Goal: Check status

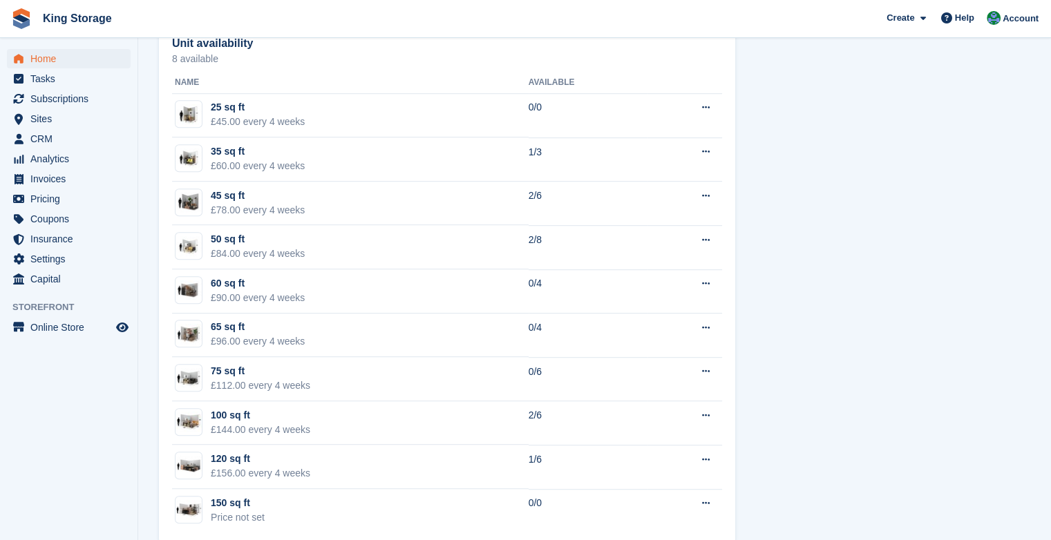
scroll to position [824, 0]
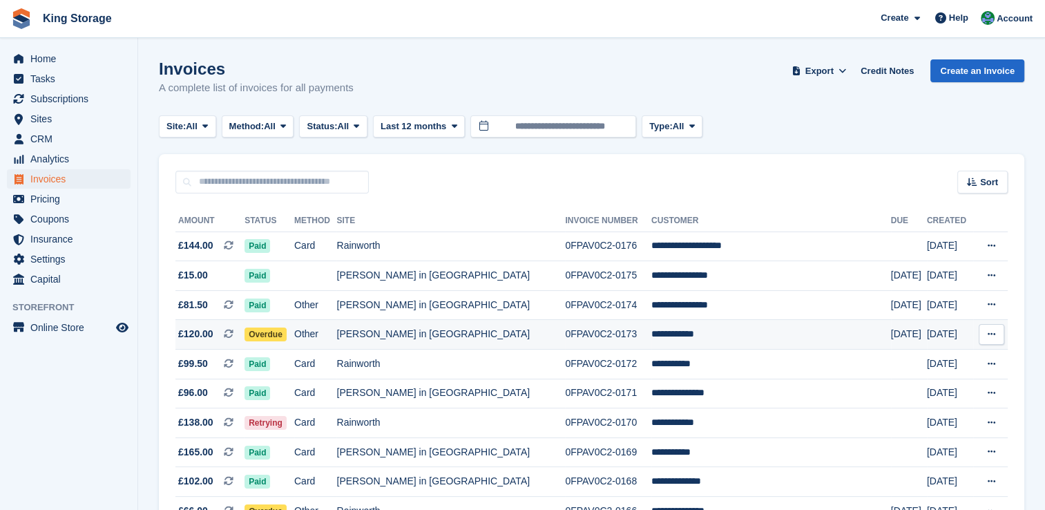
click at [287, 336] on span "Overdue" at bounding box center [266, 334] width 42 height 14
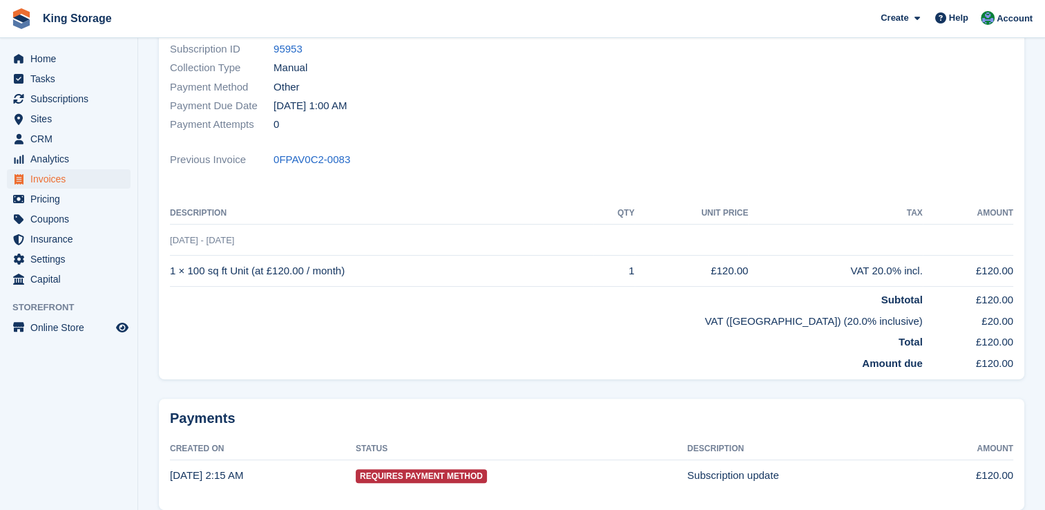
scroll to position [321, 0]
